Goal: Use online tool/utility: Utilize a website feature to perform a specific function

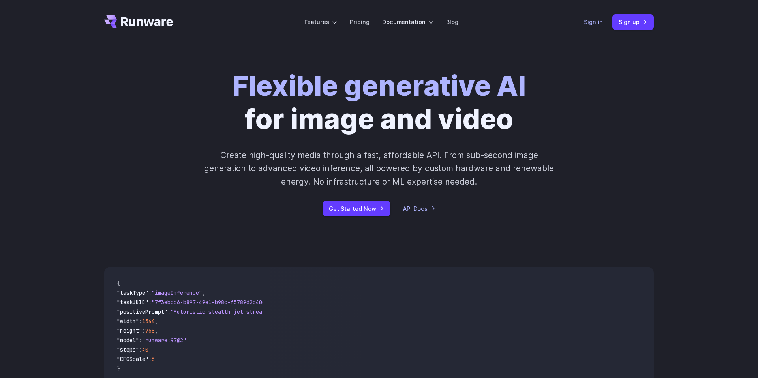
click at [597, 19] on link "Sign in" at bounding box center [593, 21] width 19 height 9
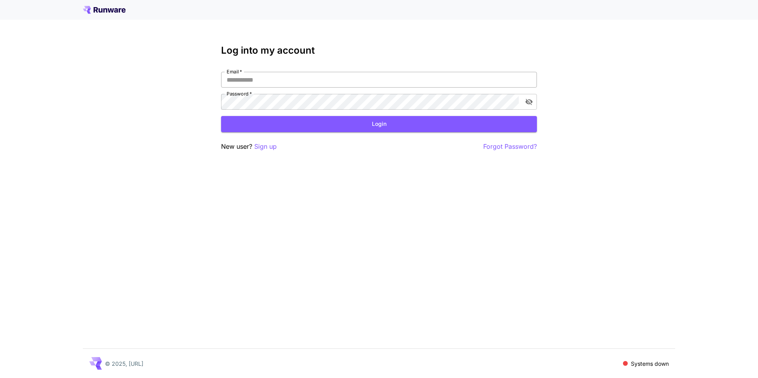
click at [367, 73] on input "Email   *" at bounding box center [379, 80] width 316 height 16
type input "**********"
click button "Login" at bounding box center [379, 124] width 316 height 16
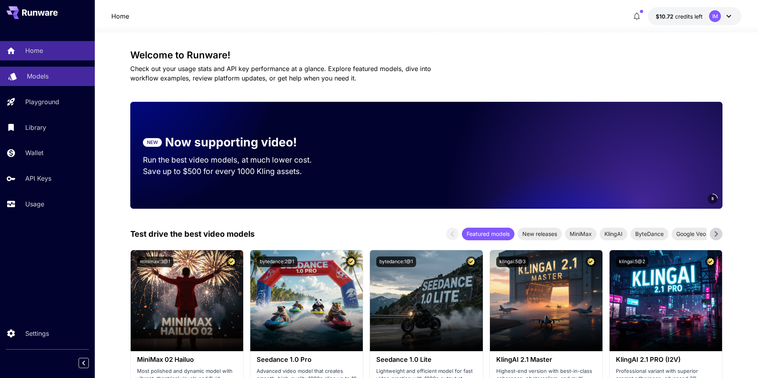
click at [52, 75] on div "Models" at bounding box center [58, 75] width 62 height 9
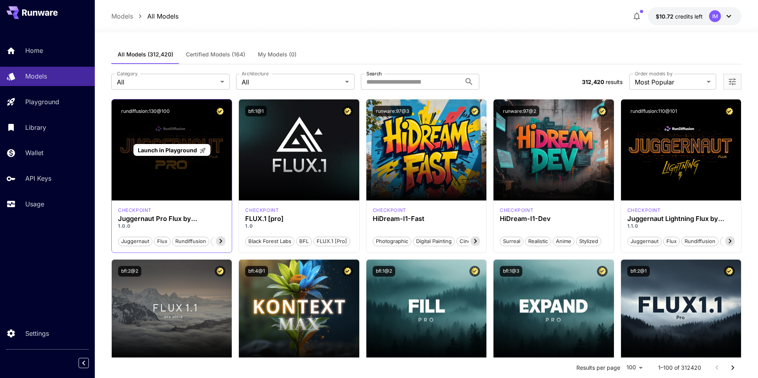
click at [174, 153] on span "Launch in Playground" at bounding box center [167, 150] width 59 height 7
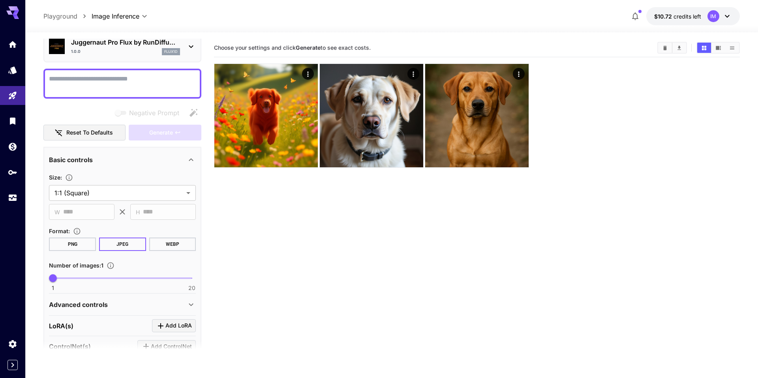
scroll to position [29, 0]
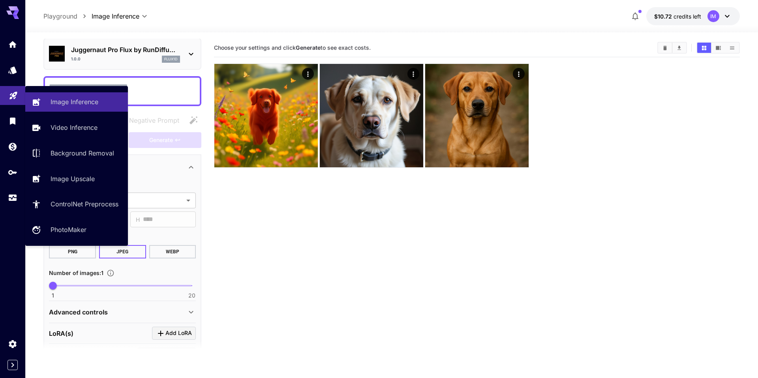
click at [6, 98] on link at bounding box center [12, 95] width 25 height 19
click at [13, 99] on link at bounding box center [12, 95] width 25 height 19
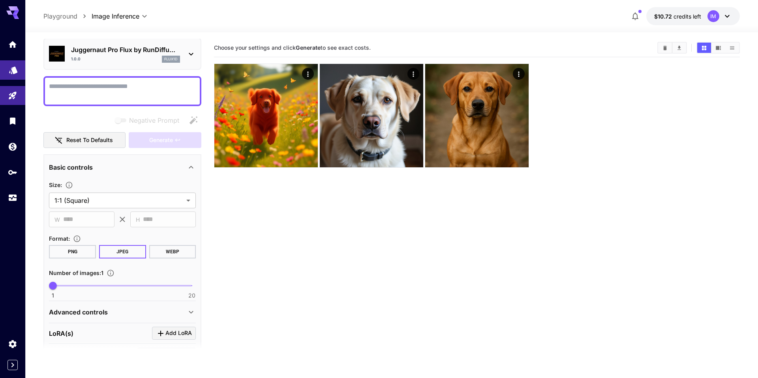
click at [13, 78] on link at bounding box center [12, 69] width 25 height 19
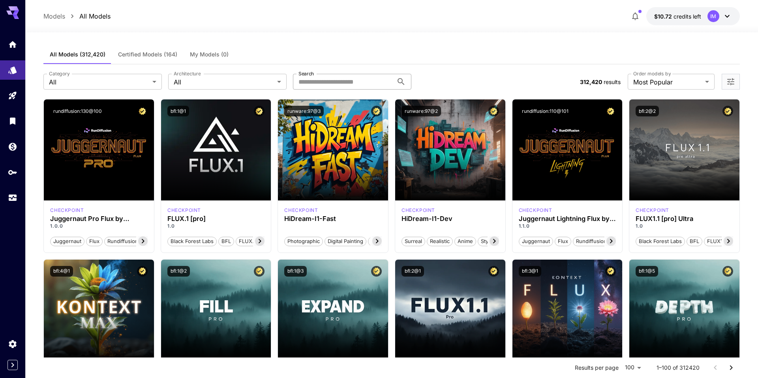
click at [348, 83] on input "Search" at bounding box center [343, 82] width 100 height 16
type input "*"
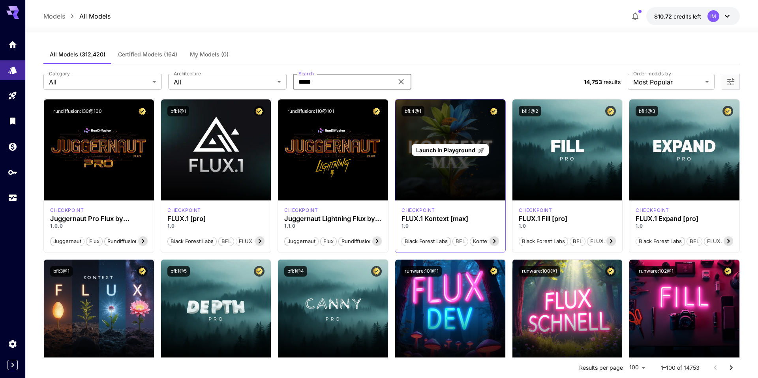
type input "*****"
click at [464, 152] on span "Launch in Playground" at bounding box center [445, 150] width 59 height 7
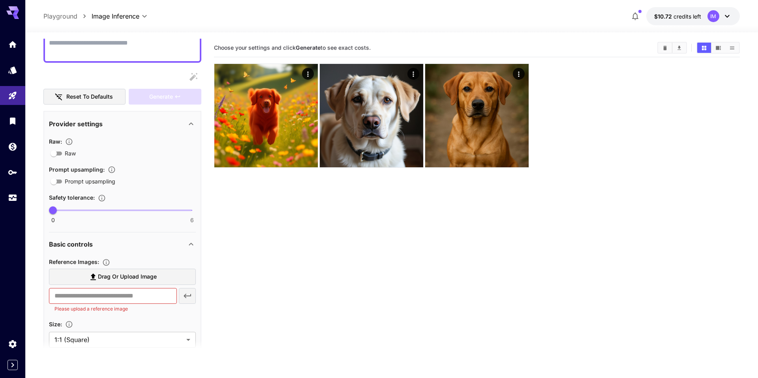
scroll to position [77, 0]
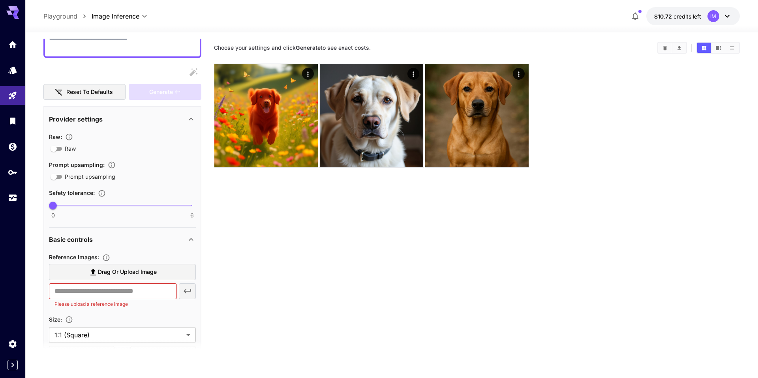
click at [146, 300] on p "Please upload a reference image" at bounding box center [112, 304] width 116 height 8
click at [149, 298] on input "text" at bounding box center [112, 291] width 127 height 16
click at [151, 279] on label "Drag or upload image" at bounding box center [122, 272] width 147 height 16
click at [0, 0] on input "Drag or upload image" at bounding box center [0, 0] width 0 height 0
type input "**********"
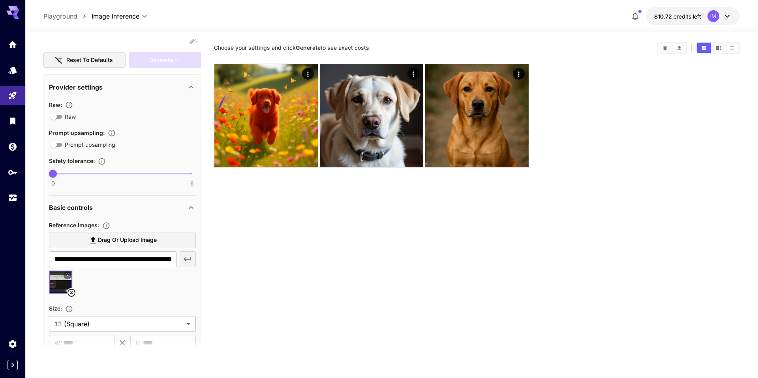
scroll to position [135, 0]
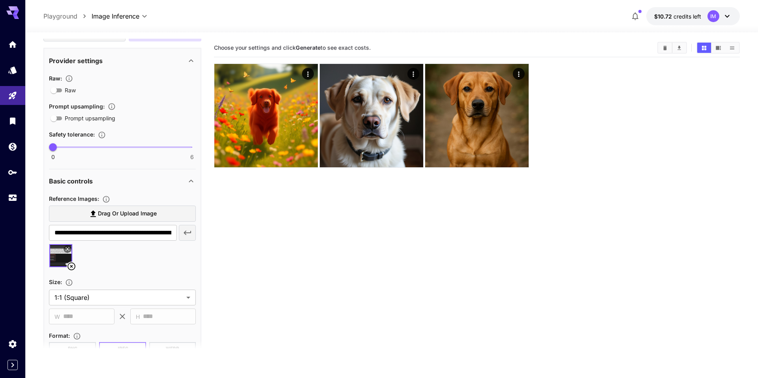
click at [189, 229] on icon "button" at bounding box center [187, 232] width 9 height 9
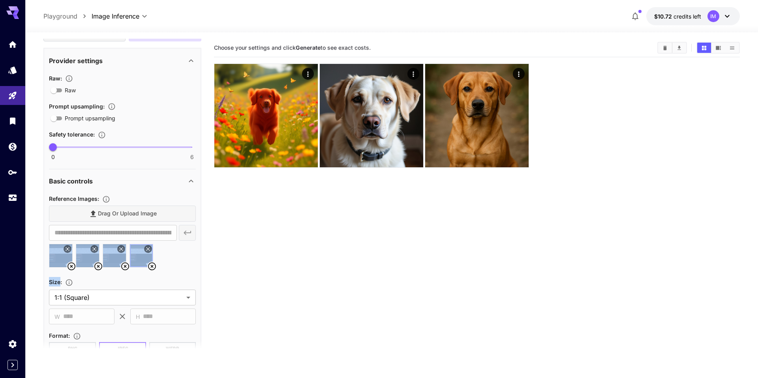
click at [189, 229] on div "**********" at bounding box center [122, 233] width 147 height 16
click at [204, 241] on main "**********" at bounding box center [391, 231] width 696 height 384
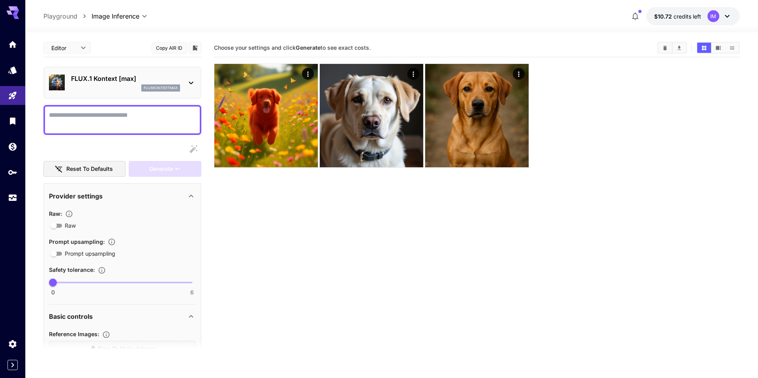
scroll to position [6, 0]
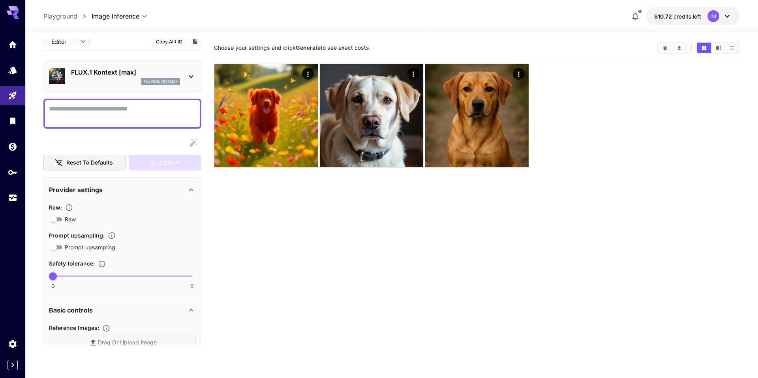
click at [111, 122] on textarea "Raw" at bounding box center [122, 113] width 147 height 19
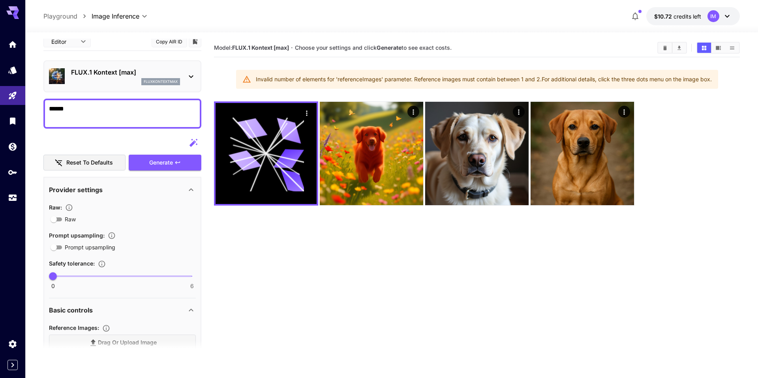
type textarea "******"
click at [484, 297] on section "Model: FLUX.1 Kontext [max] · Choose your settings and click Generate to see ex…" at bounding box center [476, 228] width 525 height 378
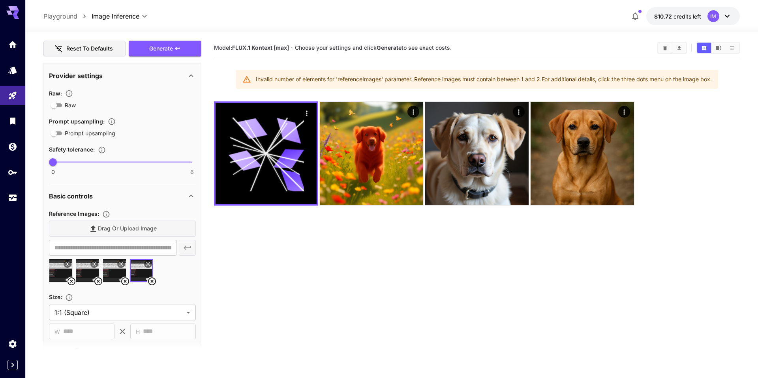
scroll to position [154, 0]
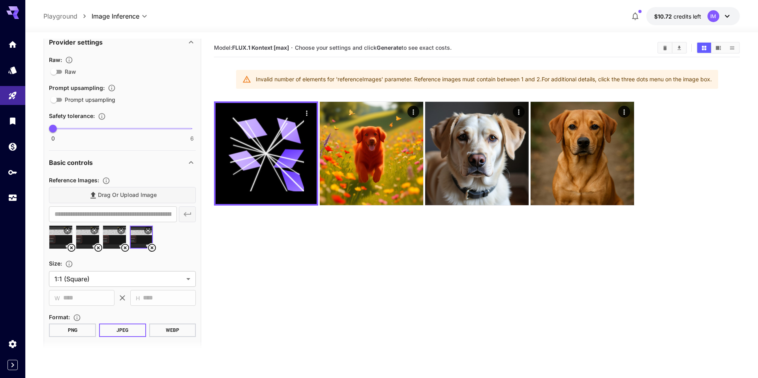
click at [150, 246] on icon at bounding box center [151, 247] width 9 height 9
click at [127, 247] on icon at bounding box center [124, 247] width 9 height 9
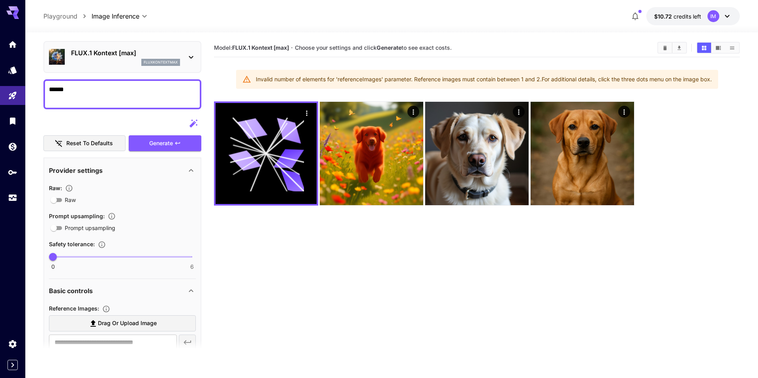
scroll to position [0, 0]
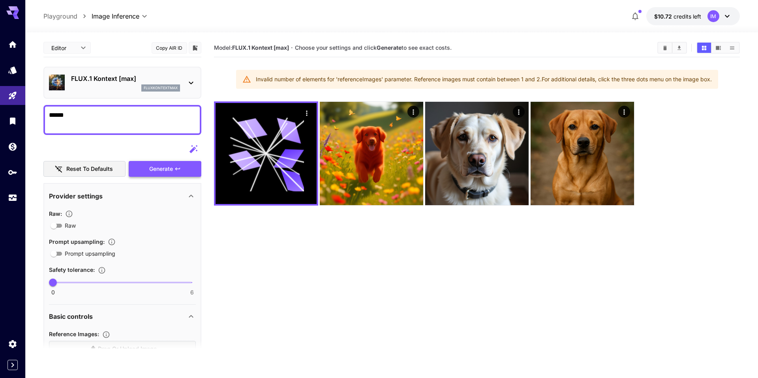
click at [176, 174] on button "Generate" at bounding box center [165, 169] width 73 height 16
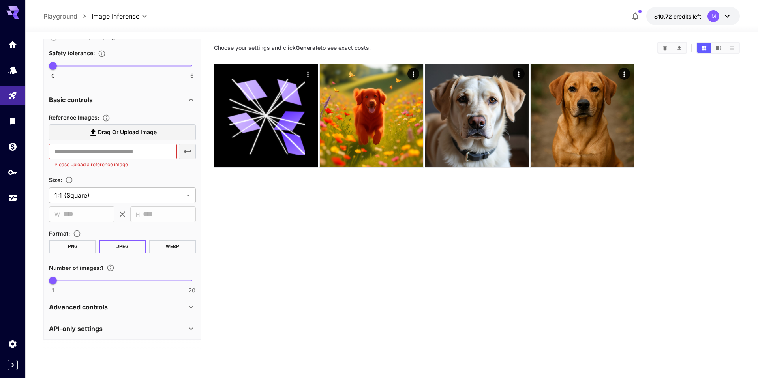
scroll to position [112, 0]
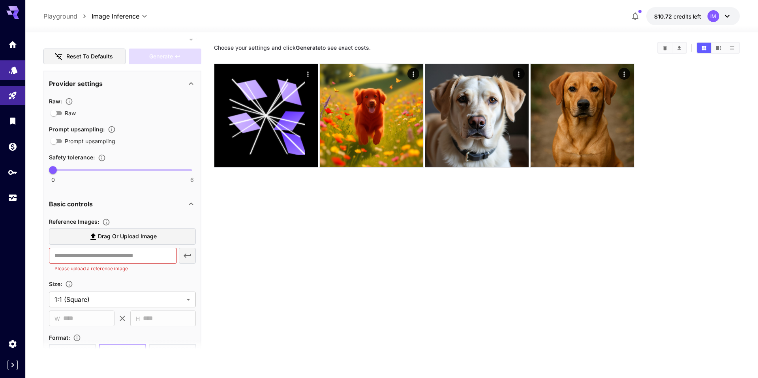
click at [12, 74] on link at bounding box center [12, 69] width 25 height 19
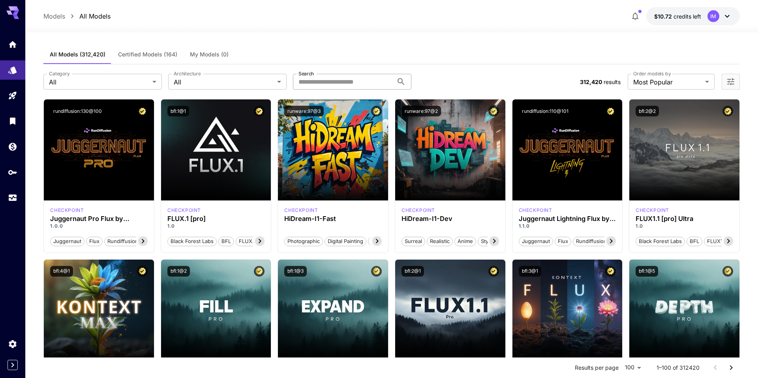
click at [353, 80] on input "Search" at bounding box center [343, 82] width 100 height 16
type input "******"
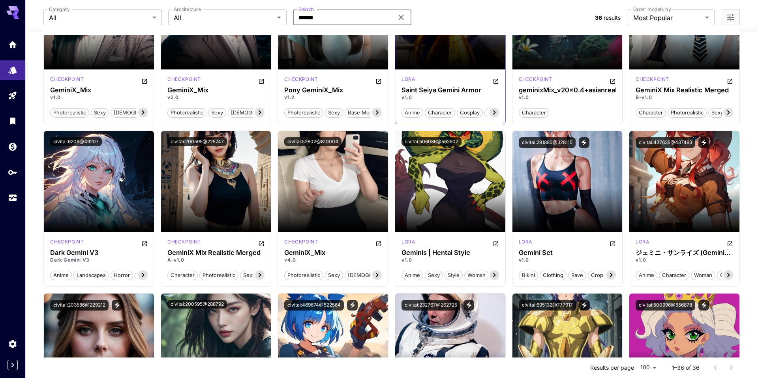
scroll to position [97, 0]
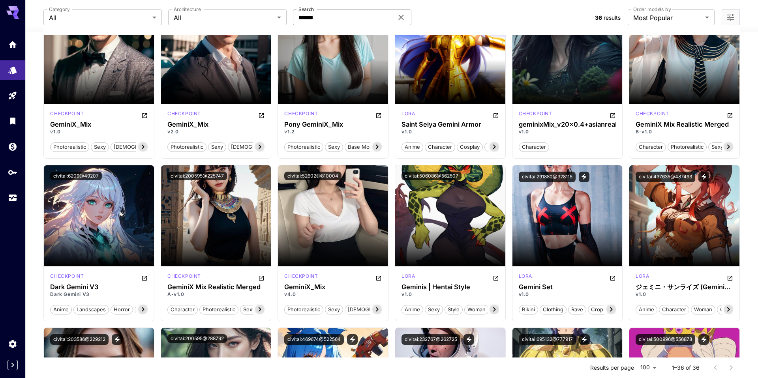
click at [402, 21] on icon at bounding box center [400, 17] width 9 height 9
click at [384, 21] on input "Search" at bounding box center [343, 17] width 100 height 16
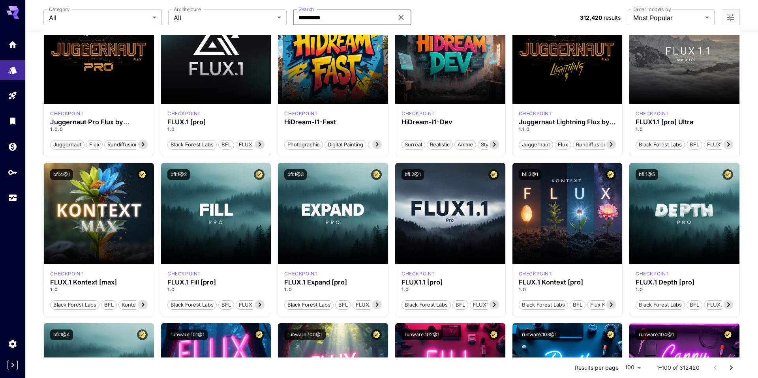
type input "*********"
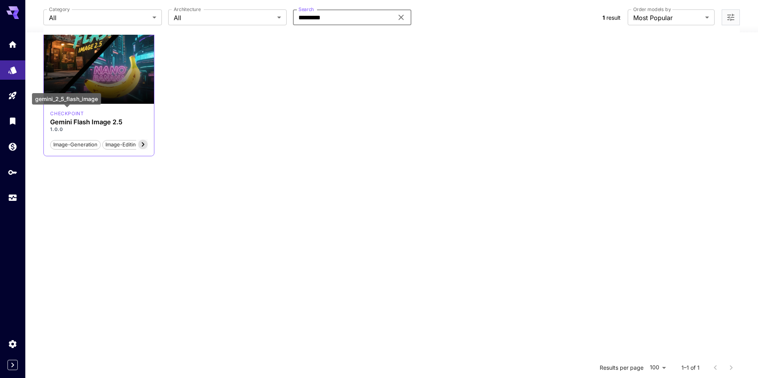
scroll to position [0, 0]
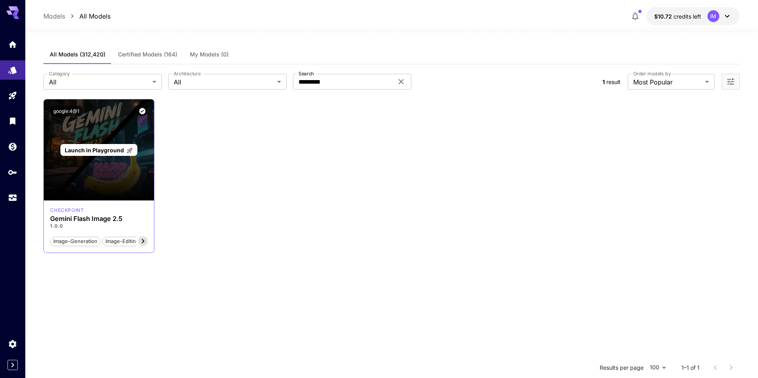
click at [99, 174] on div "Launch in Playground" at bounding box center [99, 149] width 110 height 101
click at [112, 150] on span "Launch in Playground" at bounding box center [94, 150] width 59 height 7
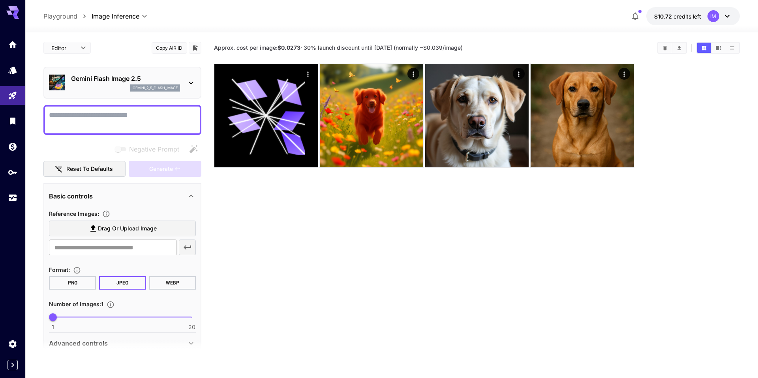
click at [115, 114] on textarea "Negative Prompt" at bounding box center [122, 119] width 147 height 19
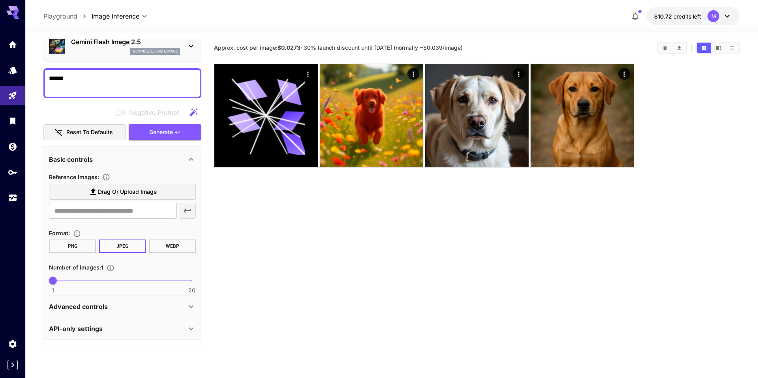
scroll to position [62, 0]
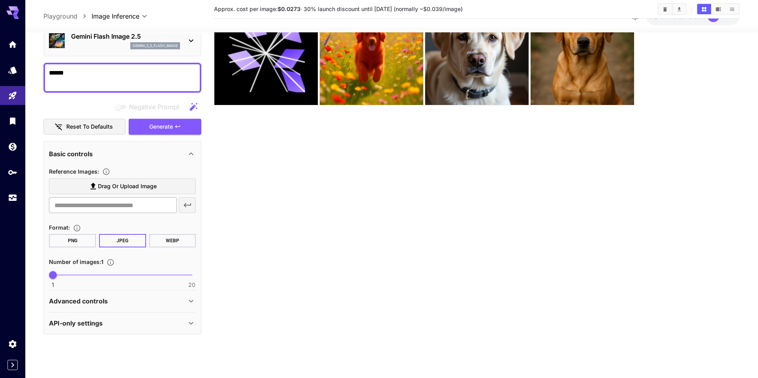
type textarea "******"
click at [136, 205] on input "text" at bounding box center [112, 205] width 127 height 16
click at [105, 181] on span "Drag or upload image" at bounding box center [127, 186] width 59 height 10
click at [0, 0] on input "Drag or upload image" at bounding box center [0, 0] width 0 height 0
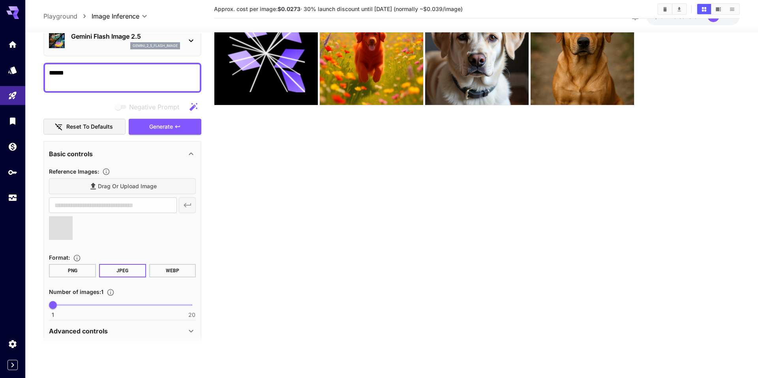
type input "**********"
click at [189, 206] on icon "button" at bounding box center [187, 204] width 9 height 9
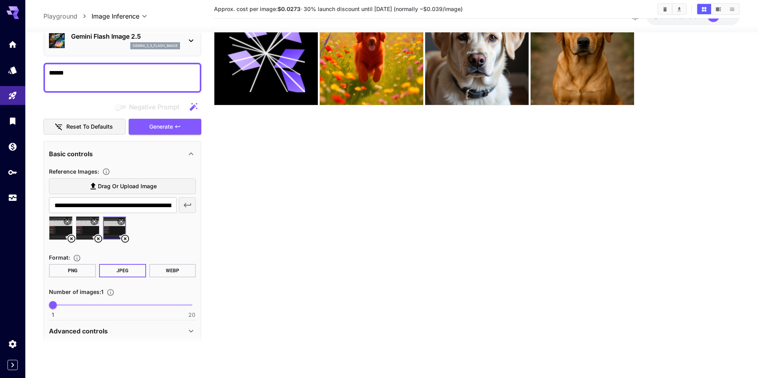
click at [189, 206] on icon "button" at bounding box center [187, 204] width 9 height 9
click at [155, 123] on span "Generate" at bounding box center [161, 127] width 24 height 10
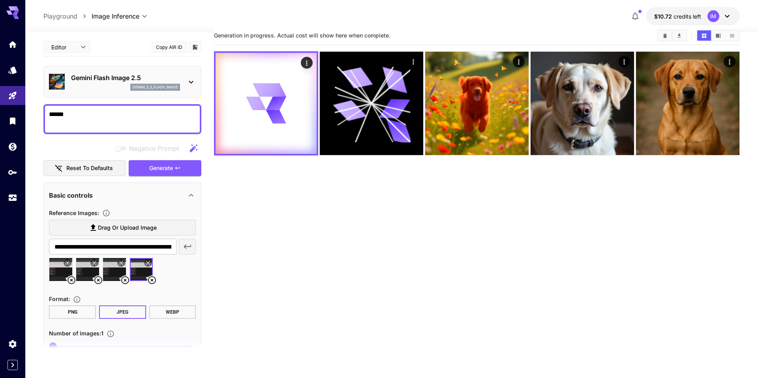
scroll to position [0, 0]
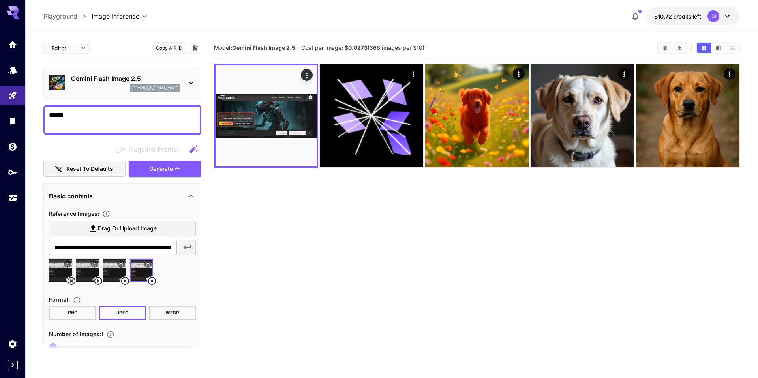
click at [513, 247] on section "Model: Gemini Flash Image 2.5 · Cost per image: $ 0.0273 (366 images per $10)" at bounding box center [476, 228] width 525 height 378
click at [188, 245] on icon "button" at bounding box center [187, 247] width 9 height 9
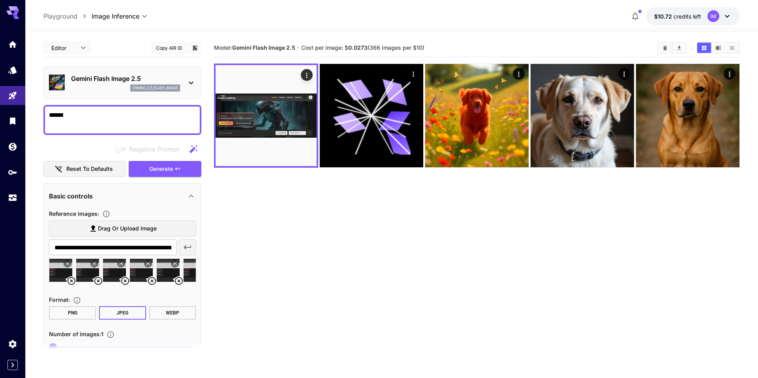
click at [188, 245] on div "**********" at bounding box center [122, 247] width 147 height 16
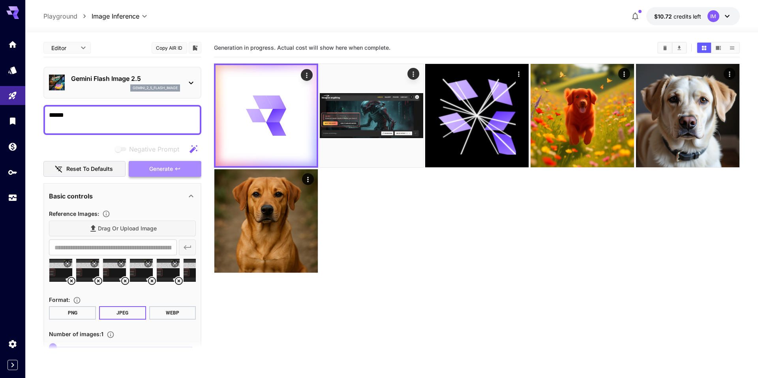
click at [184, 163] on button "Generate" at bounding box center [165, 169] width 73 height 16
